Goal: Information Seeking & Learning: Learn about a topic

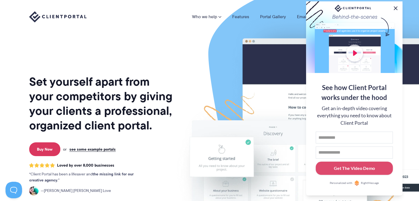
click at [396, 7] on button at bounding box center [395, 8] width 7 height 7
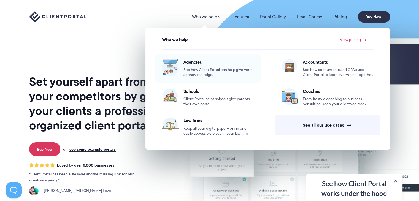
click at [195, 71] on span "See how Client Portal can help give your agency the edge." at bounding box center [218, 72] width 71 height 10
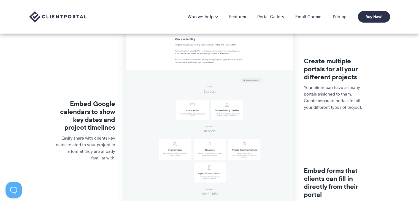
scroll to position [110, 0]
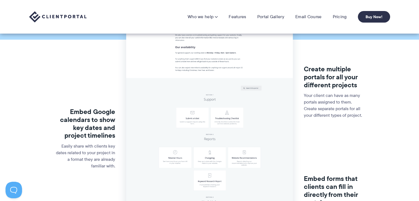
click at [236, 117] on img at bounding box center [209, 133] width 167 height 328
click at [178, 146] on img at bounding box center [209, 133] width 167 height 328
click at [204, 153] on img at bounding box center [209, 133] width 167 height 328
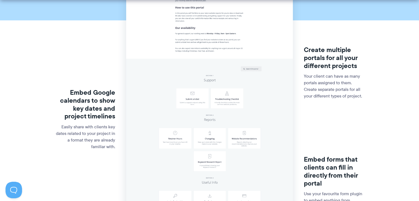
scroll to position [193, 0]
